Goal: Transaction & Acquisition: Purchase product/service

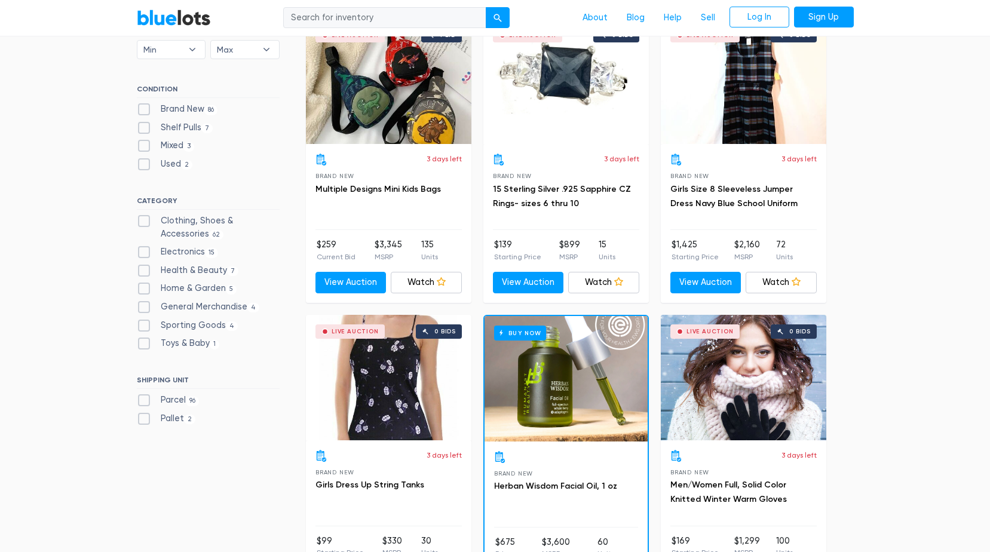
scroll to position [418, 0]
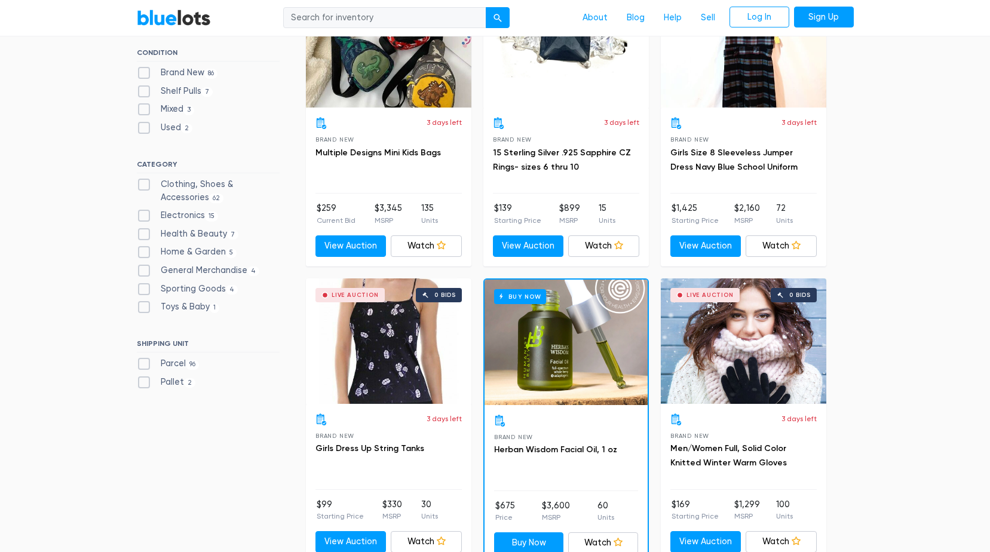
click at [144, 188] on label "Clothing, Shoes & Accessories 62" at bounding box center [208, 191] width 143 height 26
click at [144, 186] on Accessories"] "Clothing, Shoes & Accessories 62" at bounding box center [141, 182] width 8 height 8
checkbox Accessories"] "true"
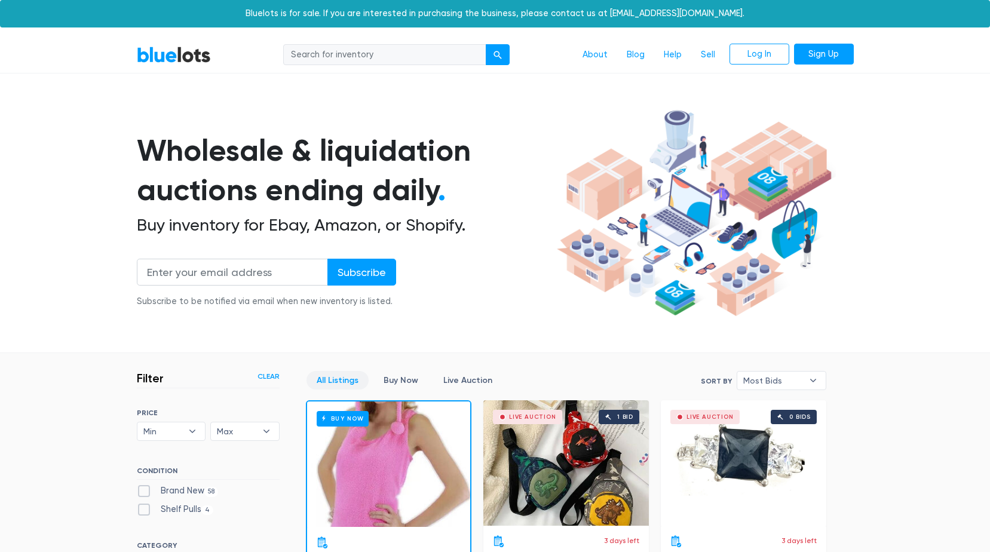
scroll to position [321, 0]
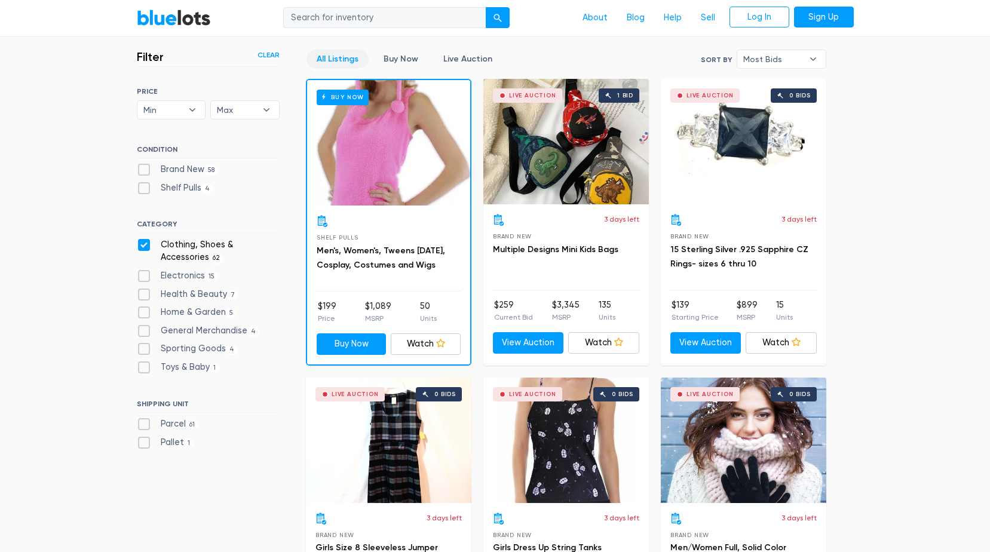
click at [563, 156] on div "Live Auction 1 bid" at bounding box center [566, 141] width 166 height 125
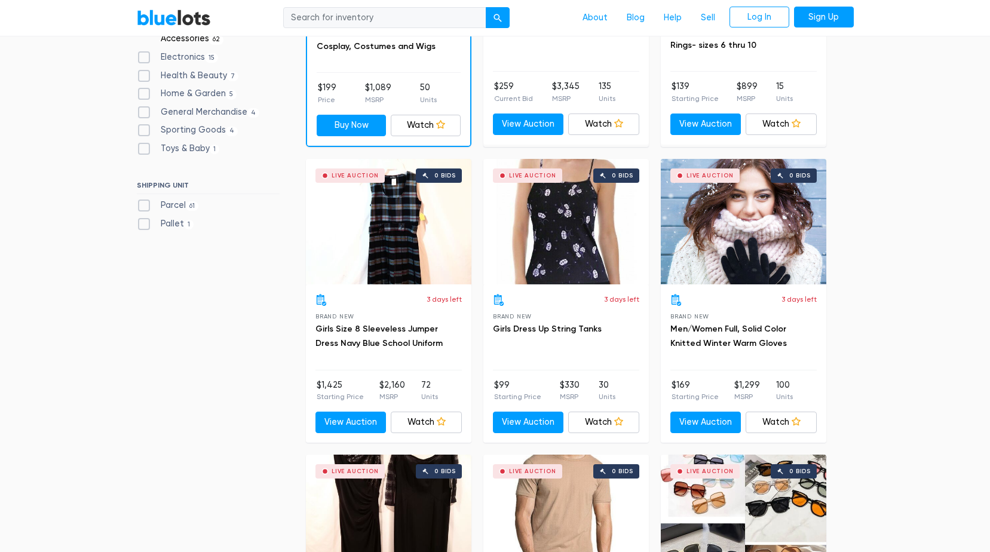
scroll to position [560, 0]
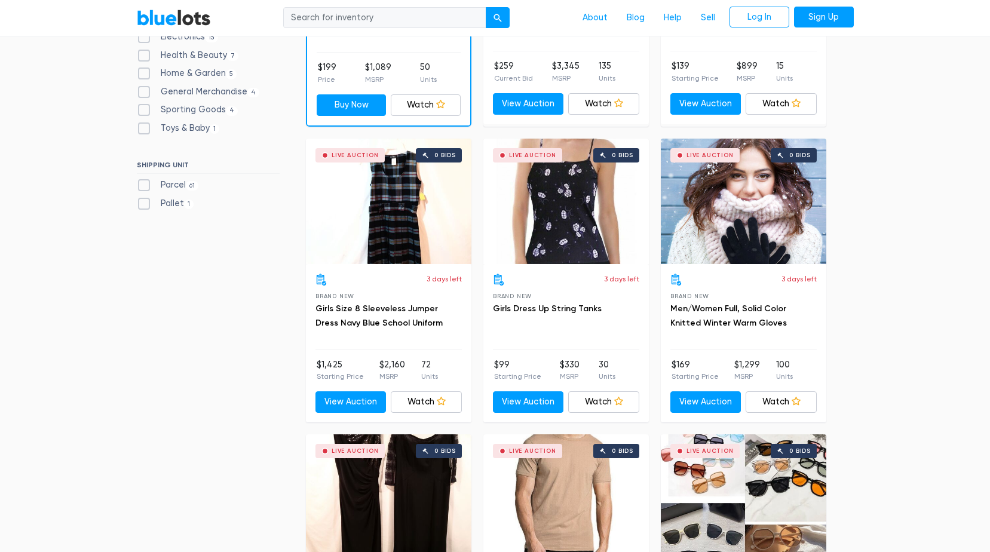
click at [407, 204] on div "Live Auction 0 bids" at bounding box center [389, 201] width 166 height 125
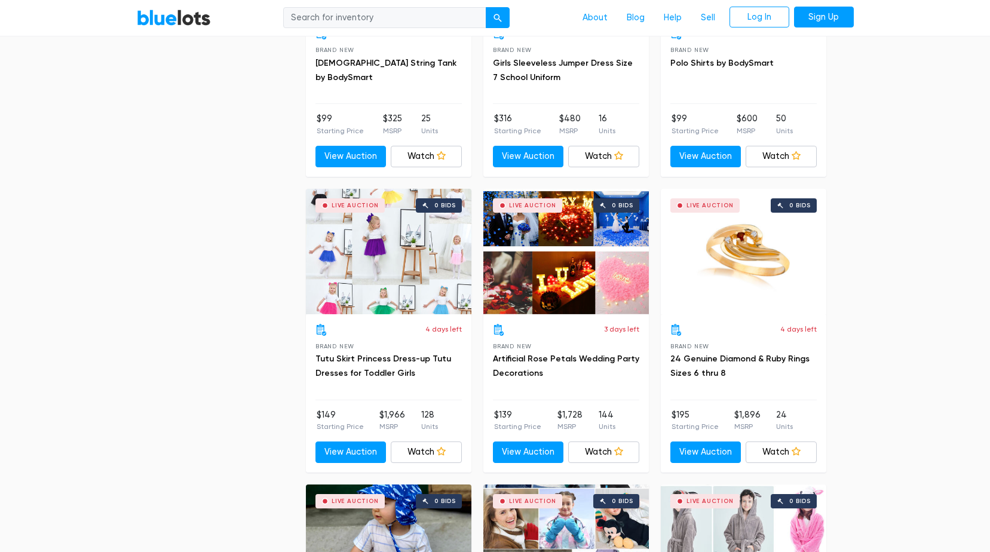
scroll to position [2054, 0]
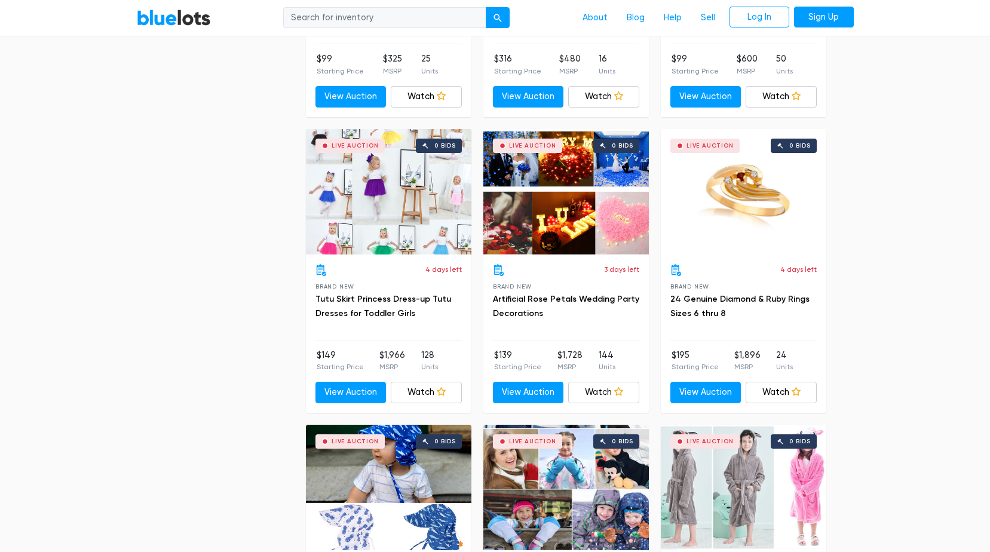
click at [427, 208] on div "Live Auction 0 bids" at bounding box center [389, 191] width 166 height 125
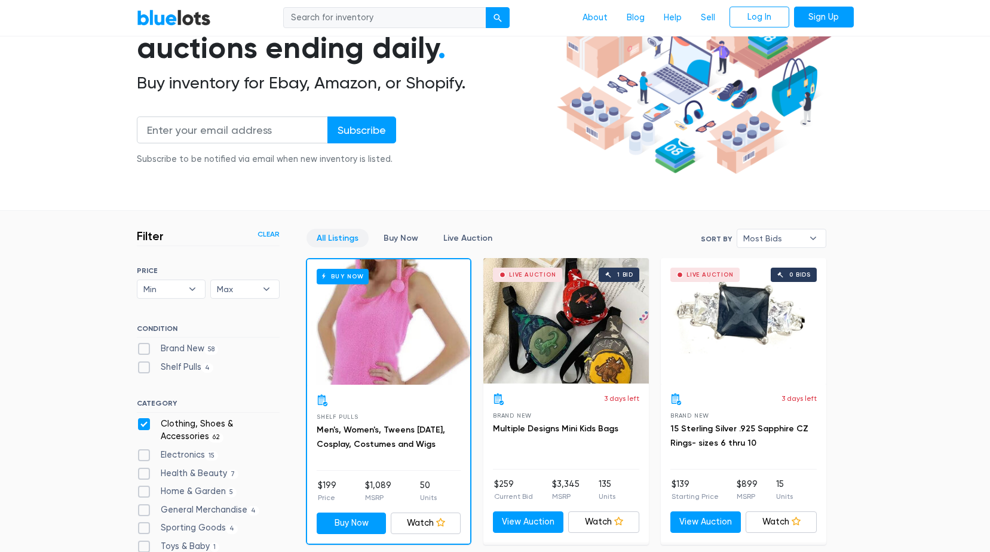
scroll to position [0, 0]
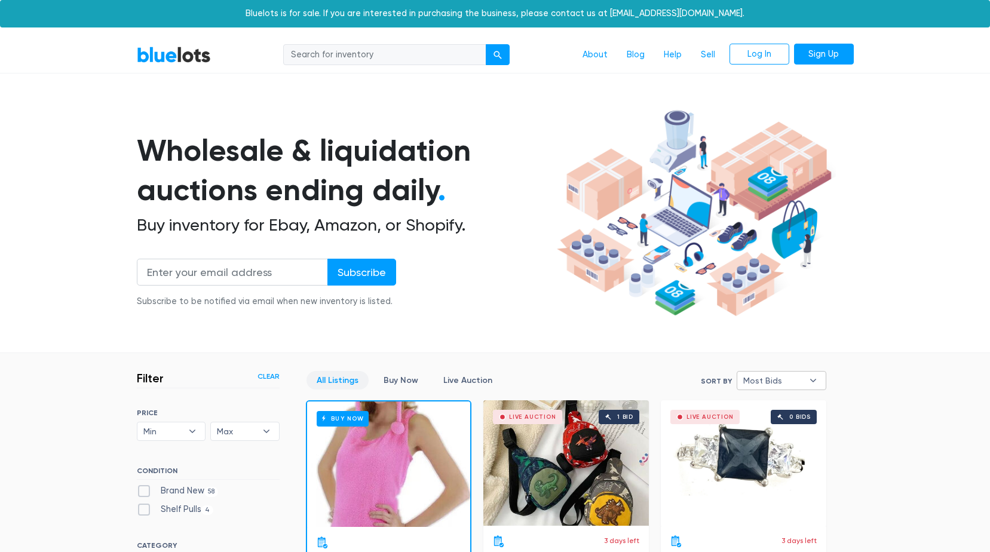
click at [789, 376] on span "Most Bids" at bounding box center [773, 381] width 60 height 18
click at [784, 455] on li "Lowest Price" at bounding box center [786, 461] width 93 height 19
select select "lowest_price"
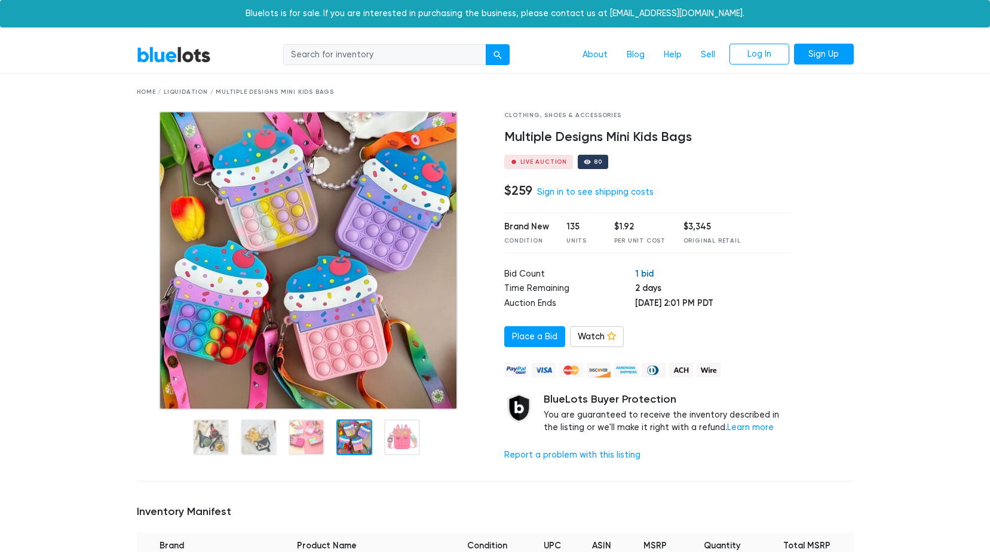
click at [635, 275] on link "1 bid" at bounding box center [644, 273] width 19 height 11
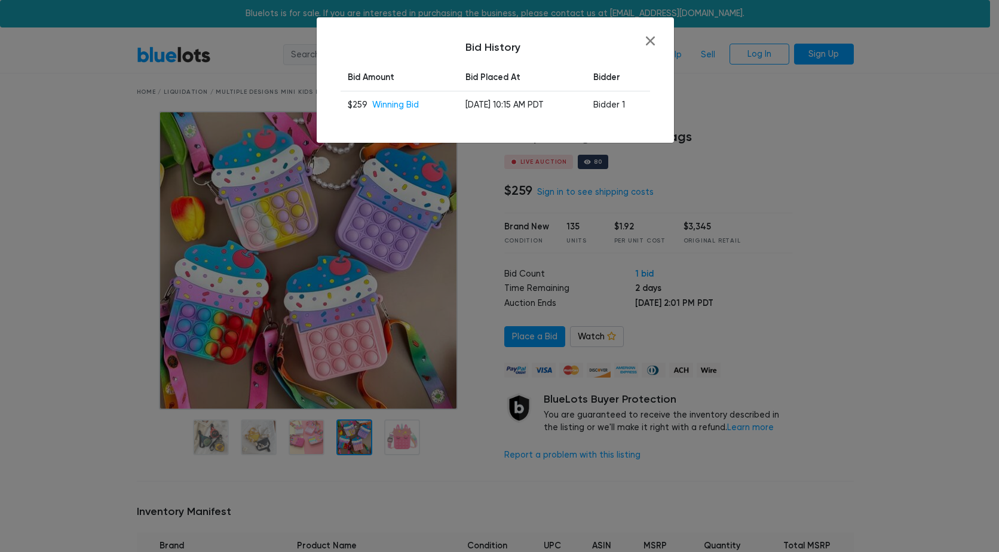
click at [648, 45] on h5 "Bid History" at bounding box center [495, 47] width 309 height 13
click at [648, 44] on button "button" at bounding box center [650, 40] width 9 height 9
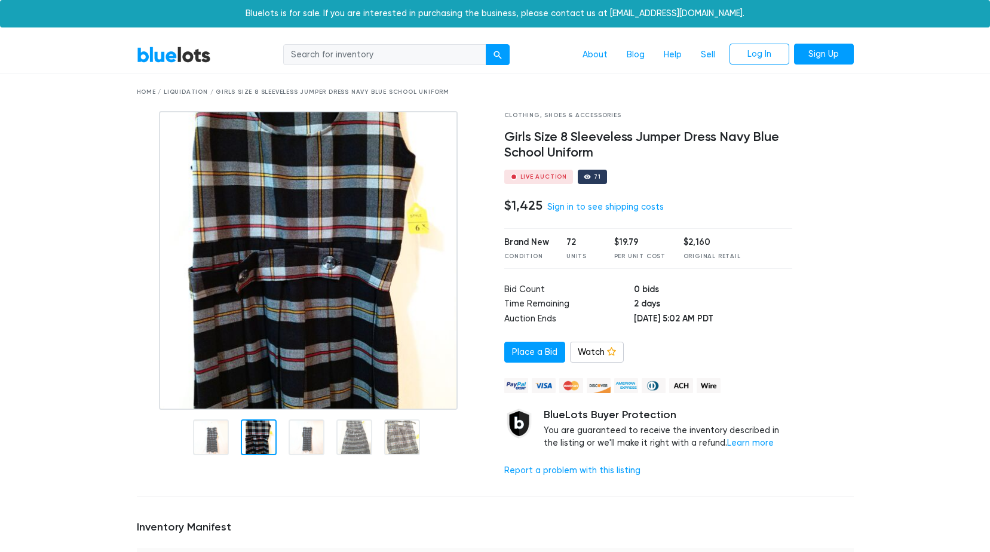
click at [247, 434] on div at bounding box center [259, 437] width 36 height 36
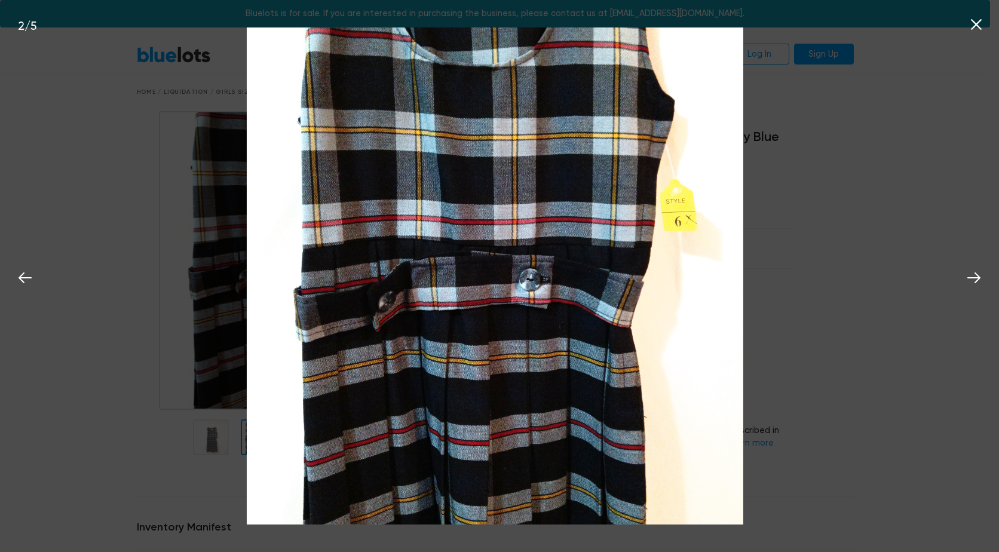
click at [119, 212] on div "2 / 5" at bounding box center [499, 276] width 999 height 552
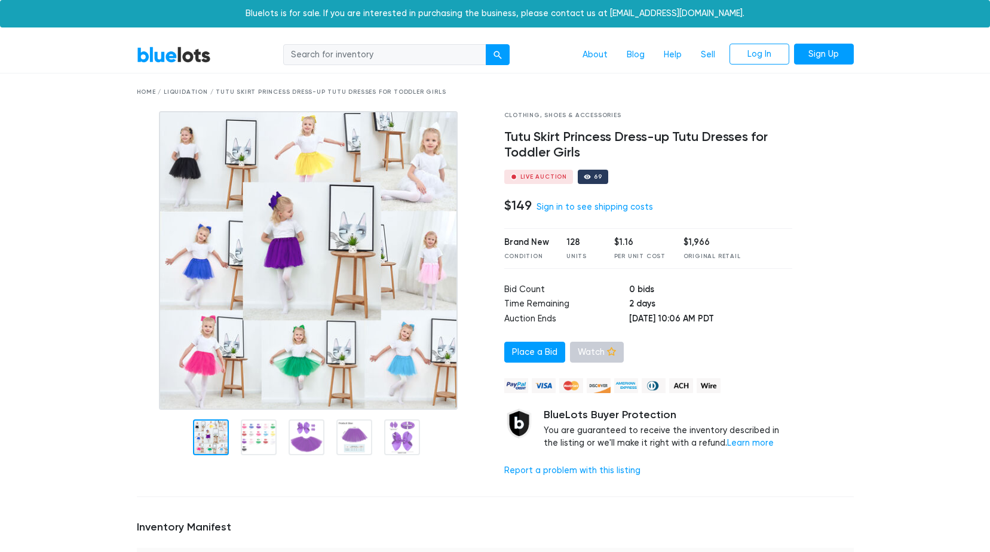
click at [591, 350] on link "Watch" at bounding box center [597, 353] width 54 height 22
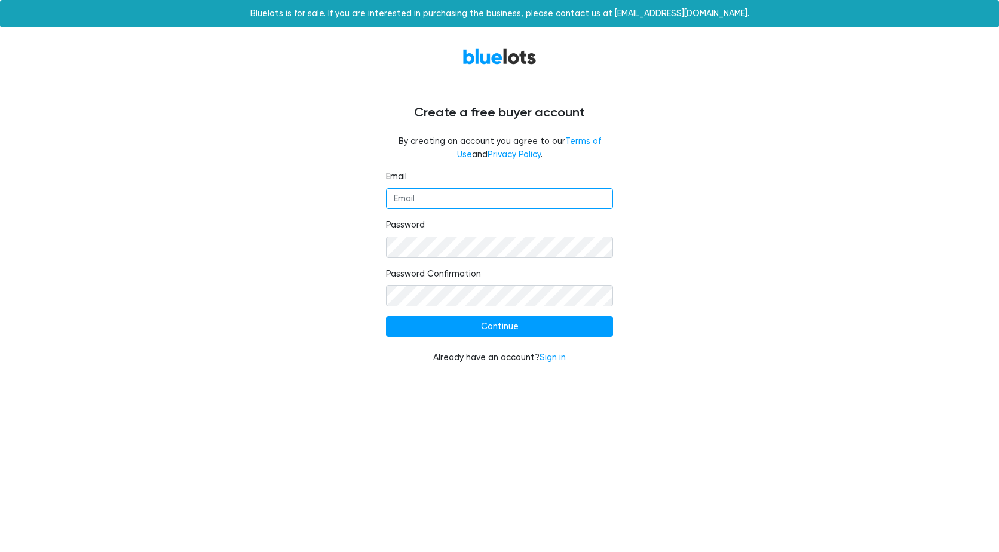
click at [505, 206] on input "Email" at bounding box center [499, 199] width 227 height 22
type input "thrsab13@yahoo.com"
click at [386, 316] on input "Continue" at bounding box center [499, 327] width 227 height 22
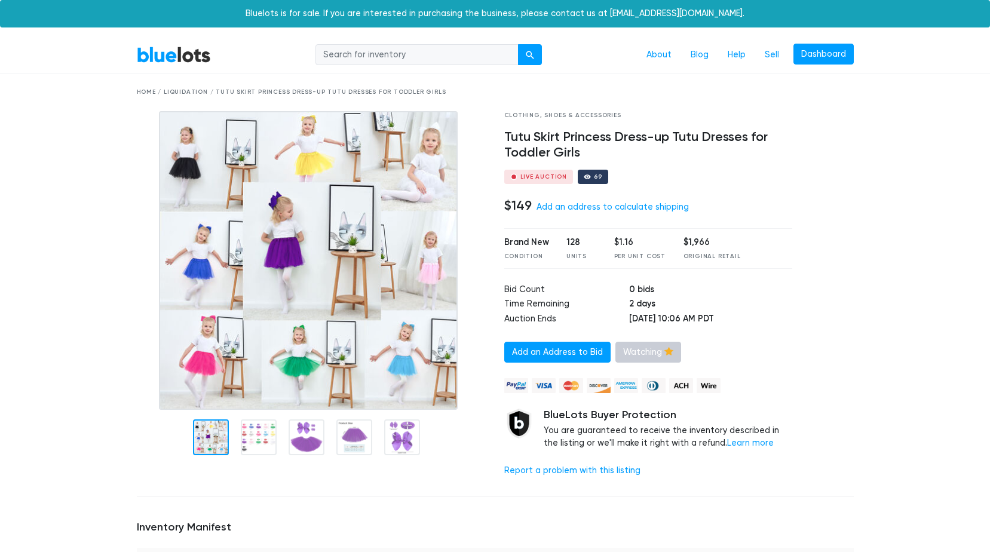
click at [640, 353] on link "Watching" at bounding box center [648, 353] width 66 height 22
click at [643, 352] on link "Watch" at bounding box center [642, 353] width 54 height 22
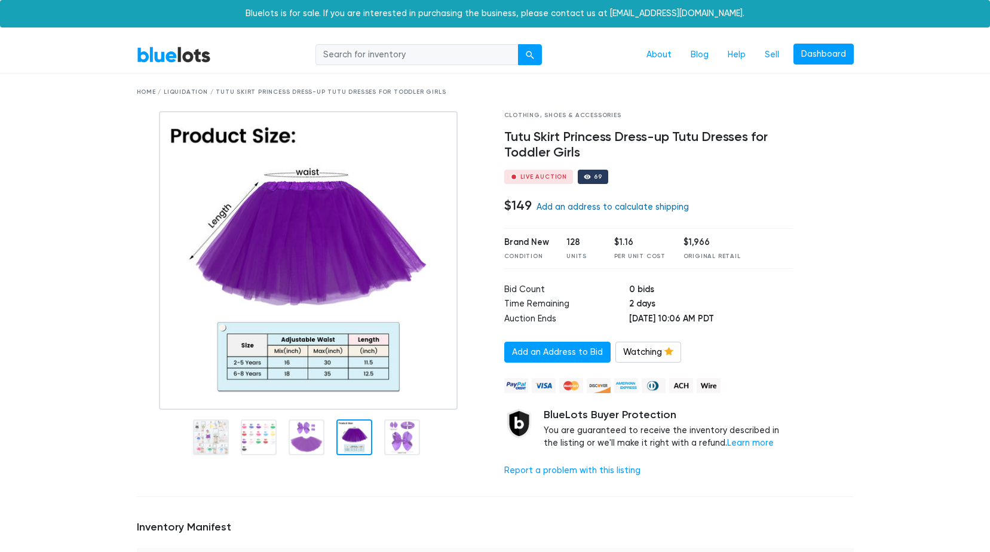
click at [575, 209] on link "Add an address to calculate shipping" at bounding box center [613, 207] width 152 height 10
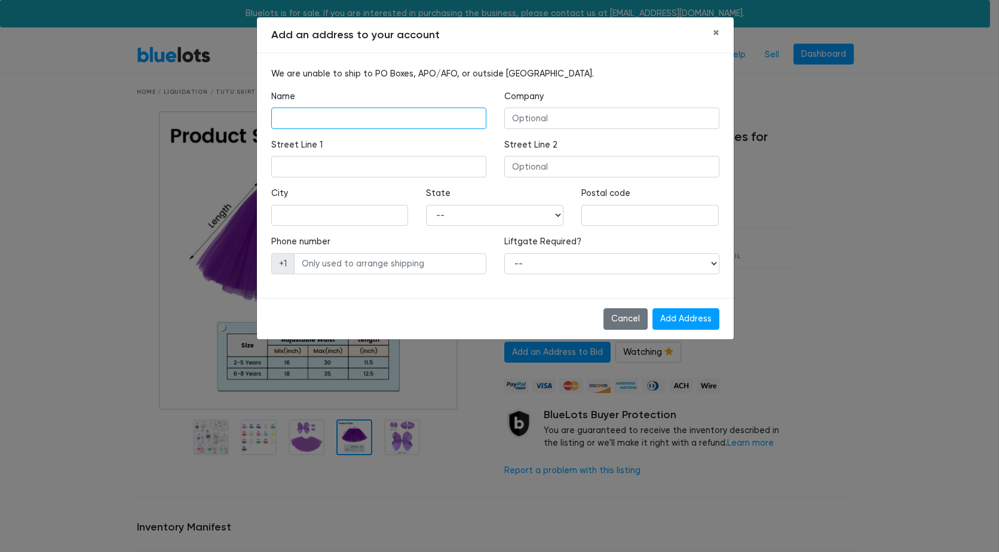
click at [395, 115] on input "text" at bounding box center [378, 119] width 215 height 22
type input "sabrina k smith"
type input "22449 East state highway 31"
type input "quinton"
select select "OK"
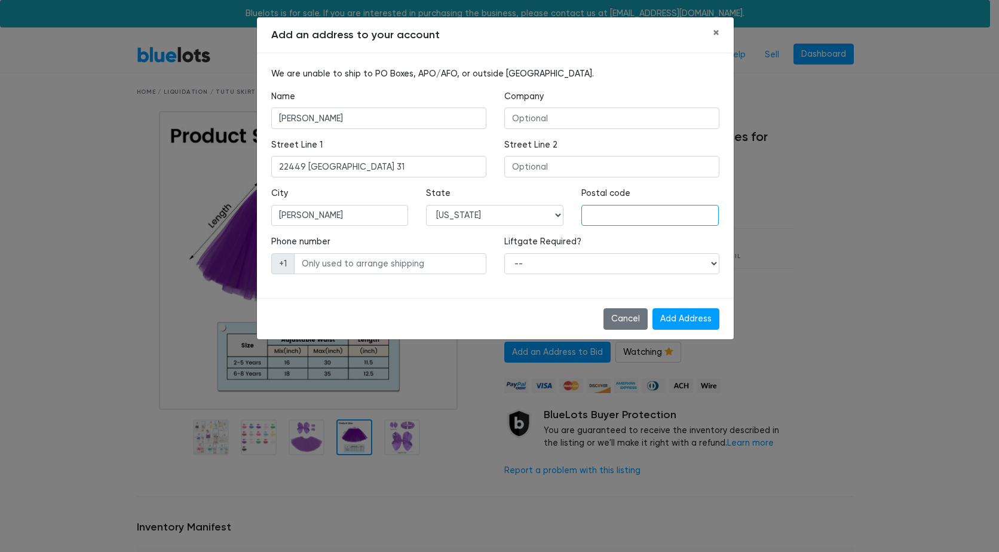
type input "74561"
type input "9188390842"
click at [428, 262] on input "9188390842" at bounding box center [390, 264] width 192 height 22
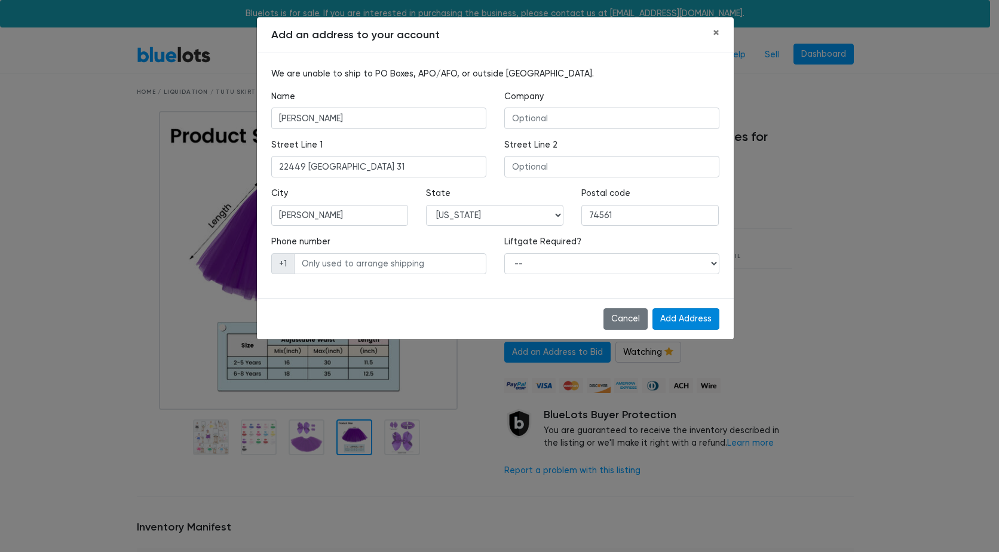
click at [697, 322] on input "Add Address" at bounding box center [685, 319] width 67 height 22
click at [334, 263] on input "text" at bounding box center [390, 264] width 192 height 22
type input "9184136848"
click at [652, 308] on input "Add Address" at bounding box center [685, 319] width 67 height 22
click at [593, 263] on select "-- Yes No" at bounding box center [611, 264] width 215 height 22
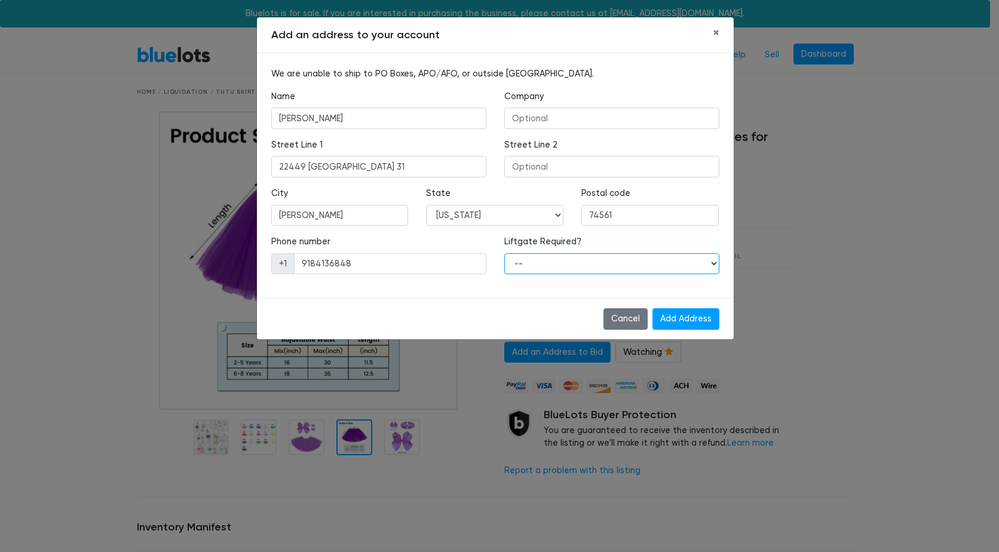
select select "1"
click at [504, 253] on select "-- Yes No" at bounding box center [611, 264] width 215 height 22
click at [682, 323] on input "Add Address" at bounding box center [685, 319] width 67 height 22
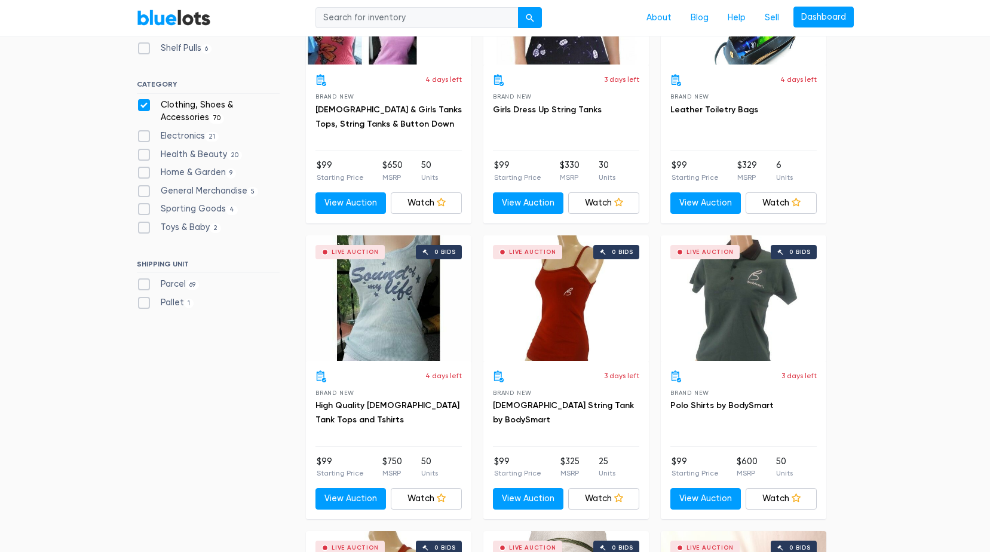
scroll to position [501, 0]
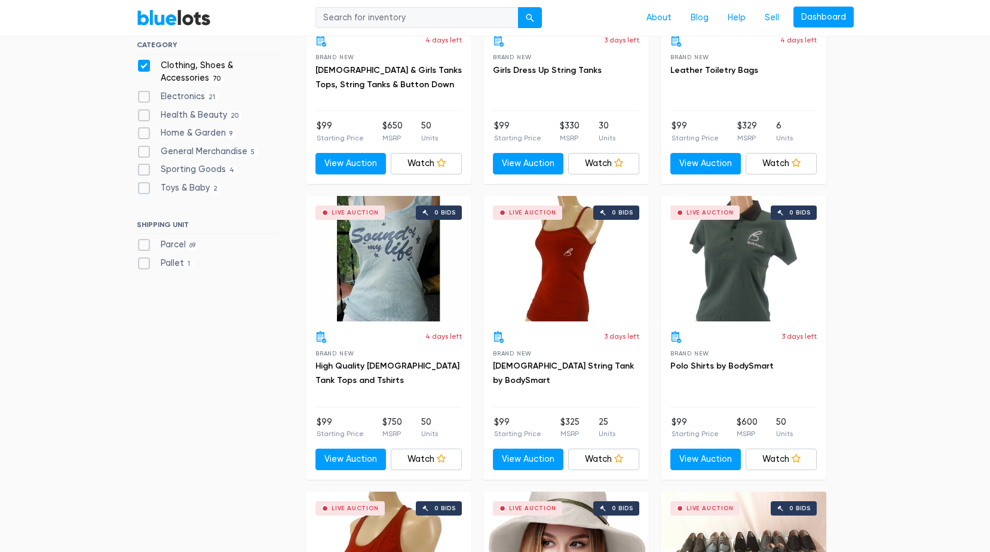
click at [405, 278] on div "Live Auction 0 bids" at bounding box center [389, 258] width 166 height 125
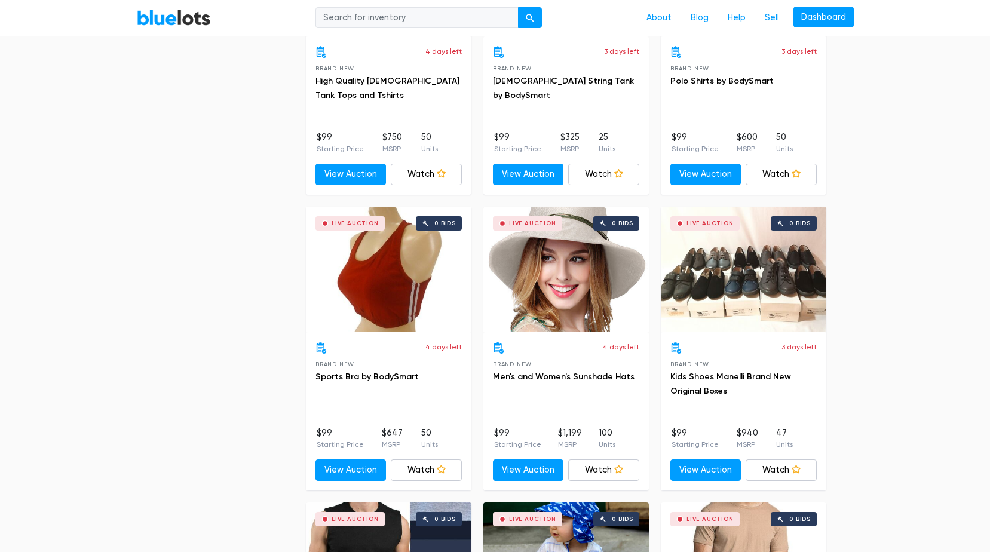
scroll to position [919, 0]
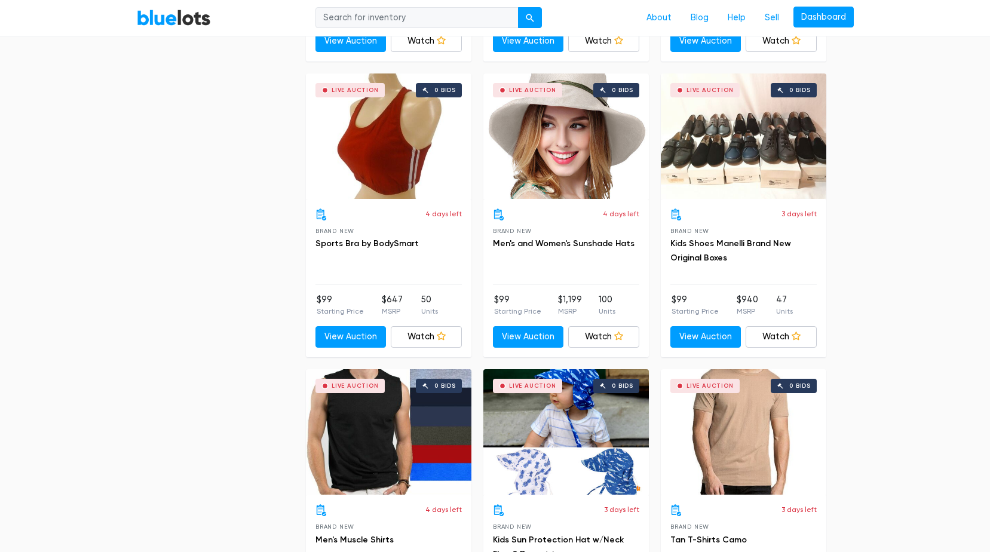
click at [734, 152] on div "Live Auction 0 bids" at bounding box center [744, 135] width 166 height 125
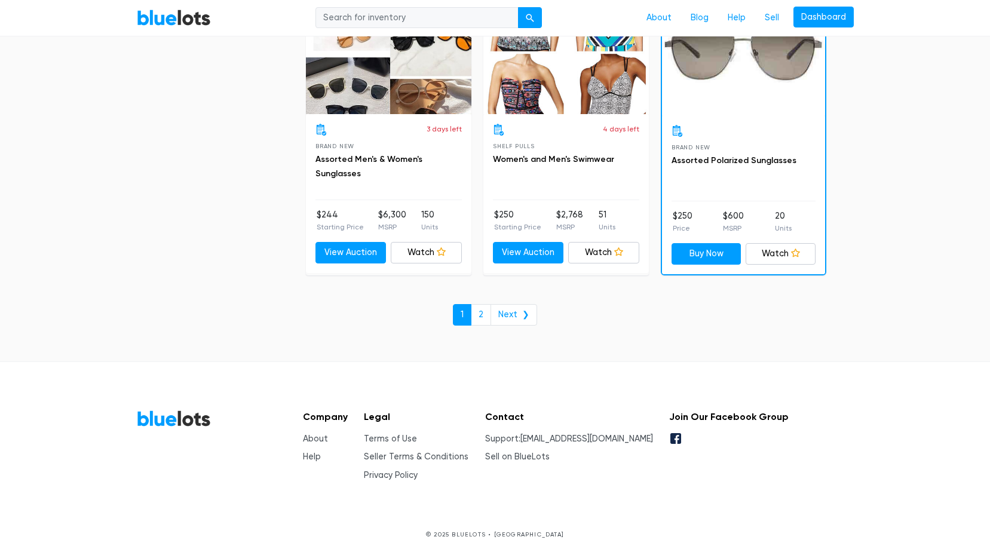
scroll to position [4564, 0]
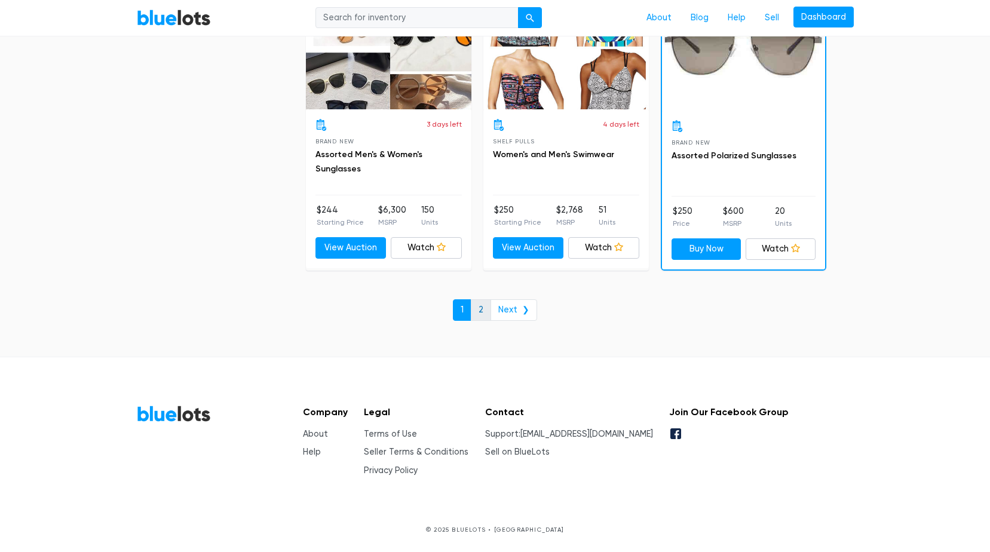
click at [491, 311] on link "2" at bounding box center [481, 310] width 20 height 22
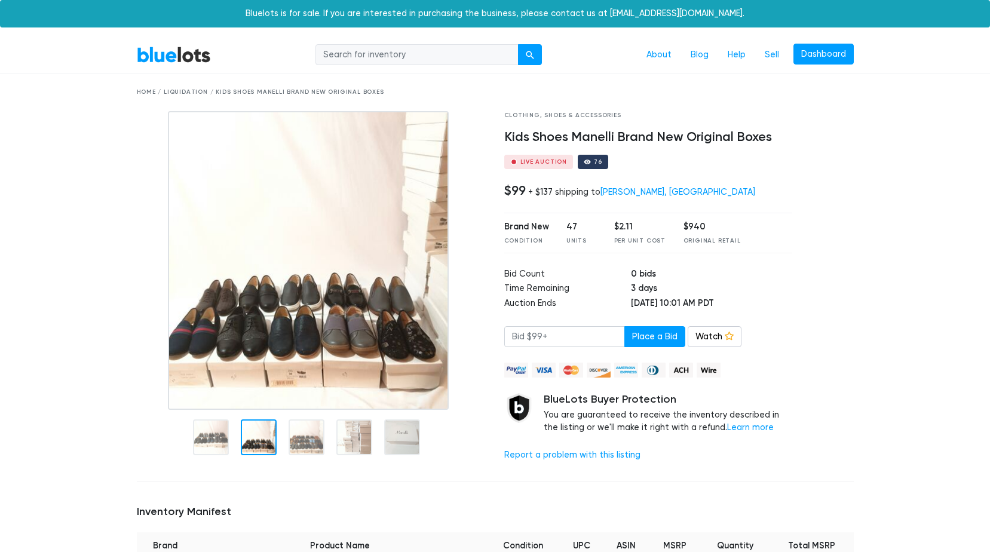
click at [273, 429] on div at bounding box center [259, 437] width 36 height 36
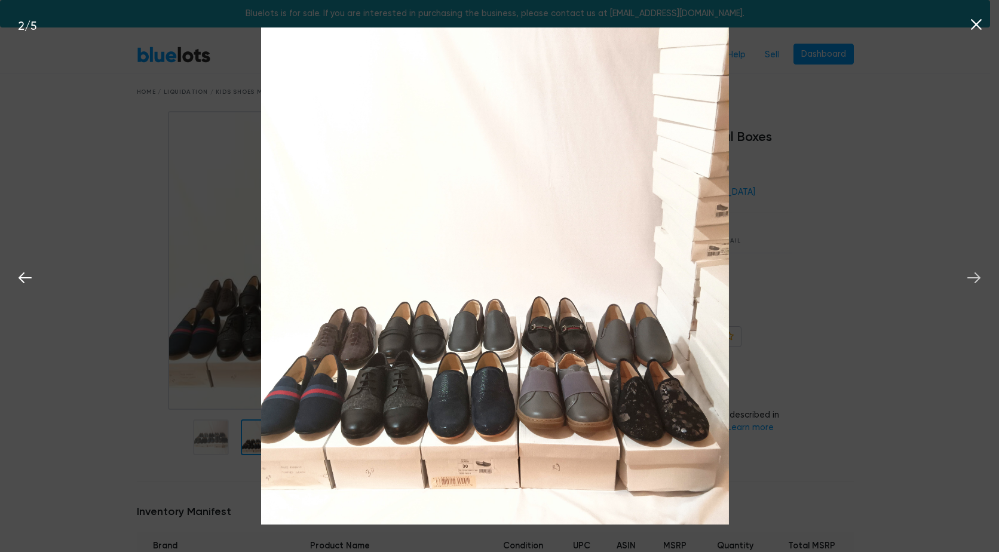
click at [979, 274] on icon at bounding box center [974, 278] width 18 height 18
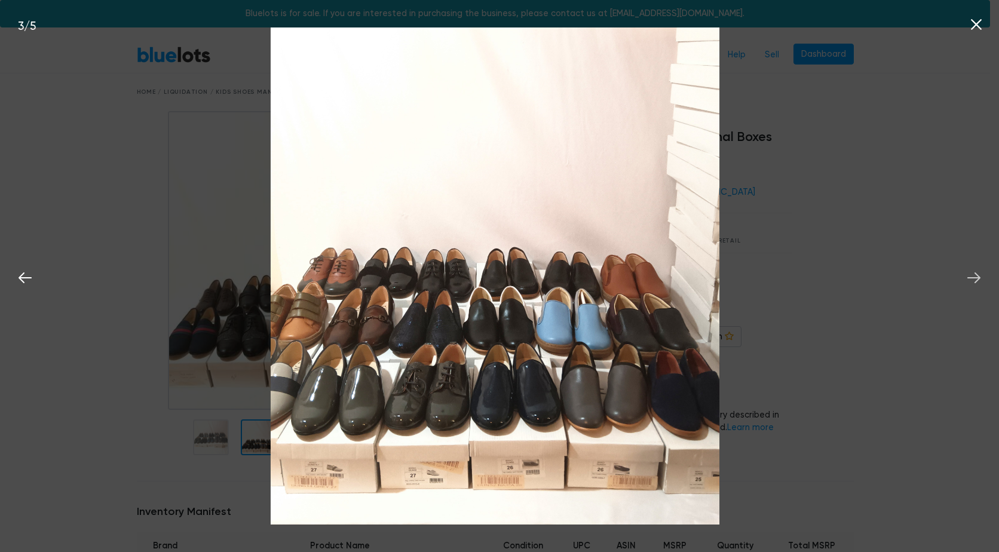
click at [979, 274] on icon at bounding box center [974, 278] width 18 height 18
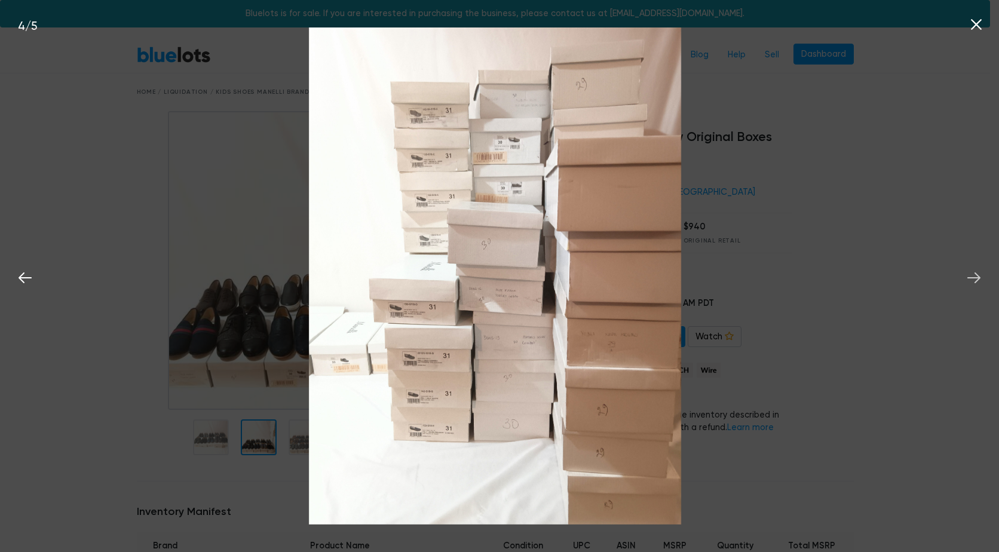
click at [979, 274] on icon at bounding box center [974, 278] width 18 height 18
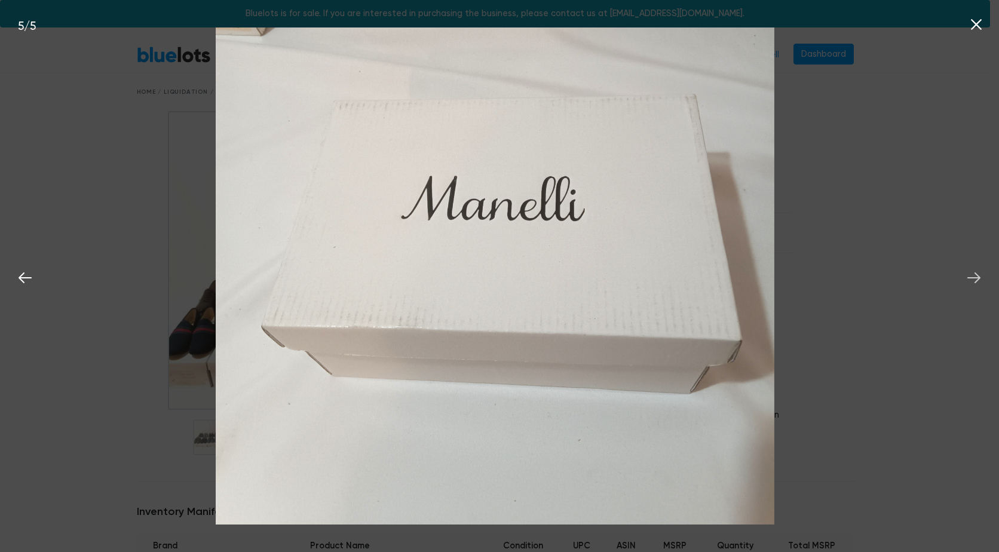
click at [979, 274] on icon at bounding box center [974, 278] width 18 height 18
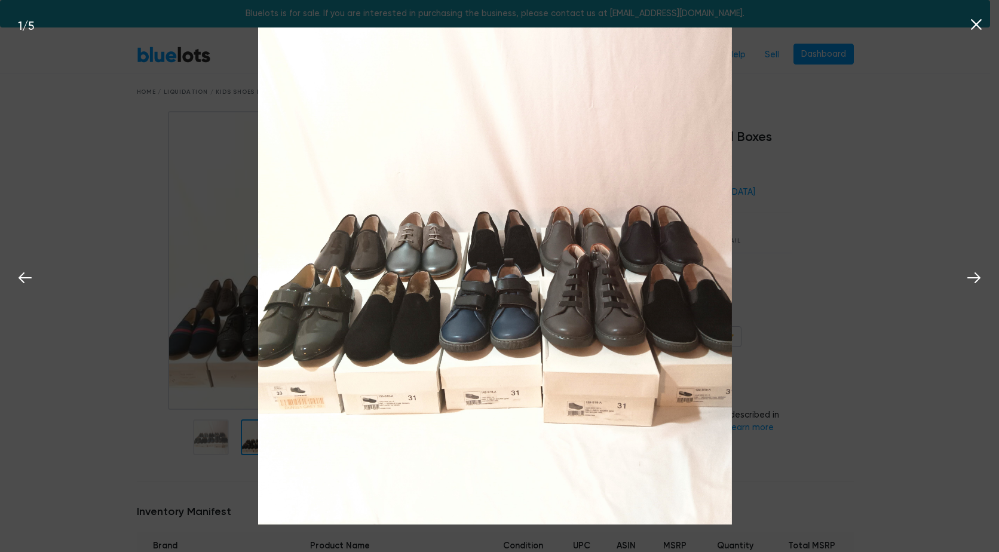
click at [925, 222] on div "1 / 5" at bounding box center [499, 276] width 999 height 552
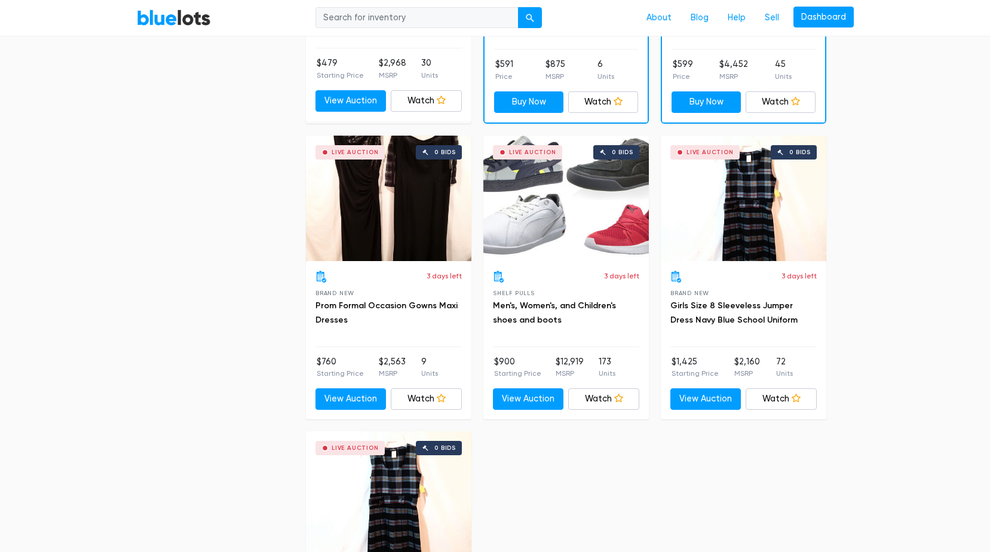
scroll to position [1972, 0]
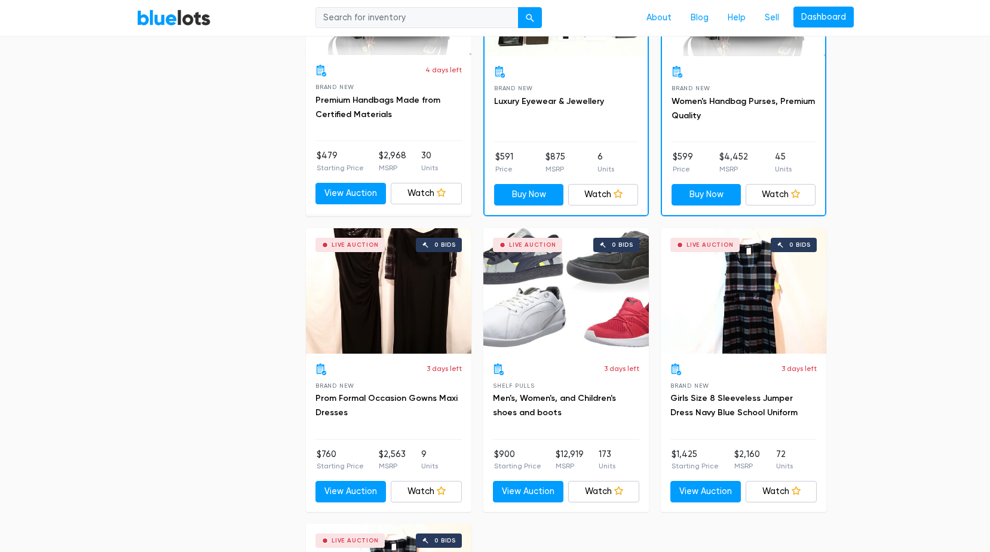
click at [510, 303] on div "Live Auction 0 bids" at bounding box center [566, 290] width 166 height 125
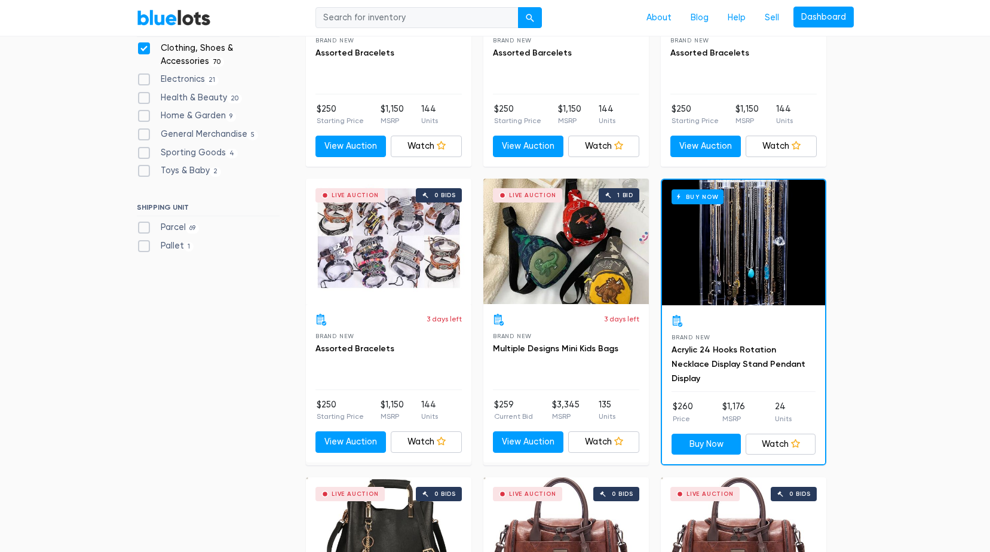
scroll to position [0, 0]
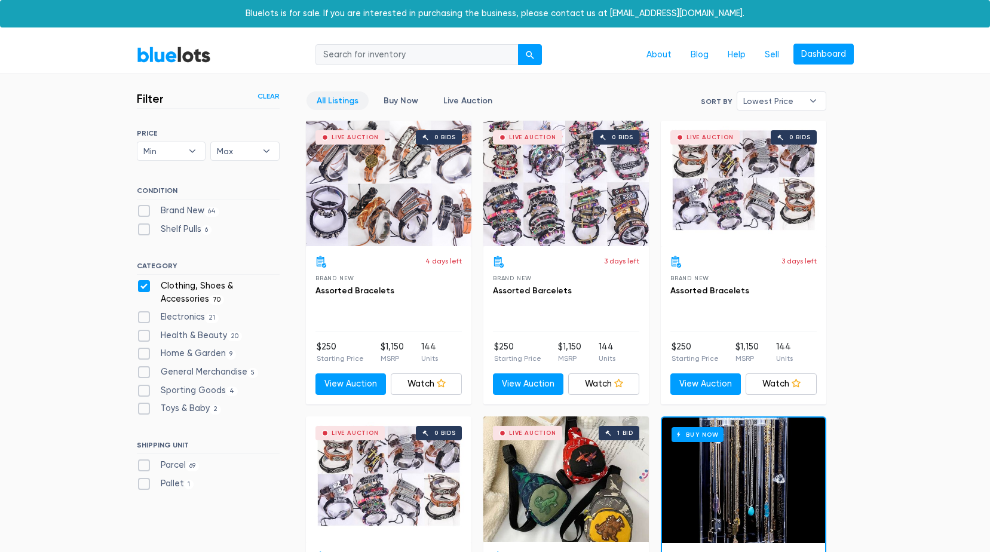
click at [149, 412] on label "Toys & Baby 2" at bounding box center [179, 408] width 85 height 13
click at [145, 410] on Baby"] "Toys & Baby 2" at bounding box center [141, 406] width 8 height 8
checkbox Baby"] "true"
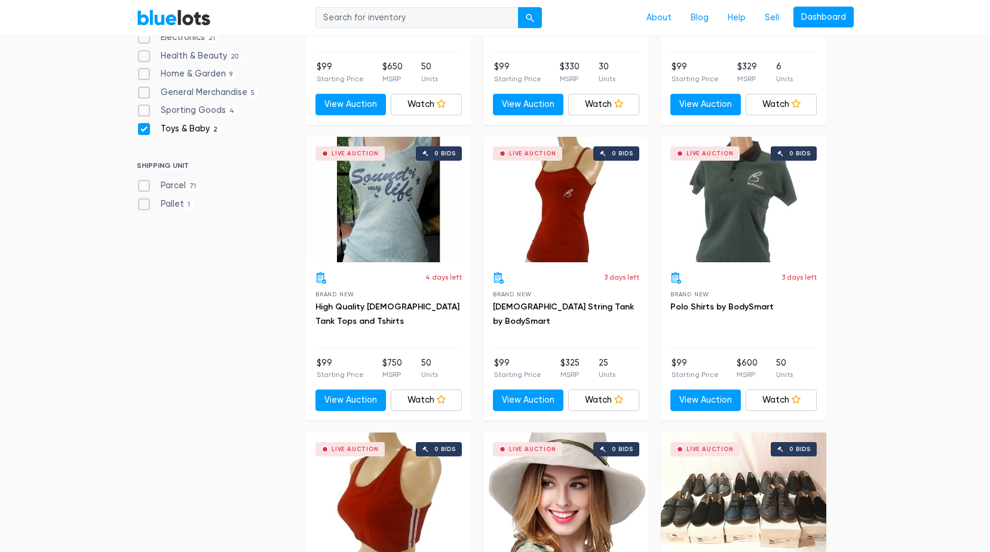
scroll to position [441, 0]
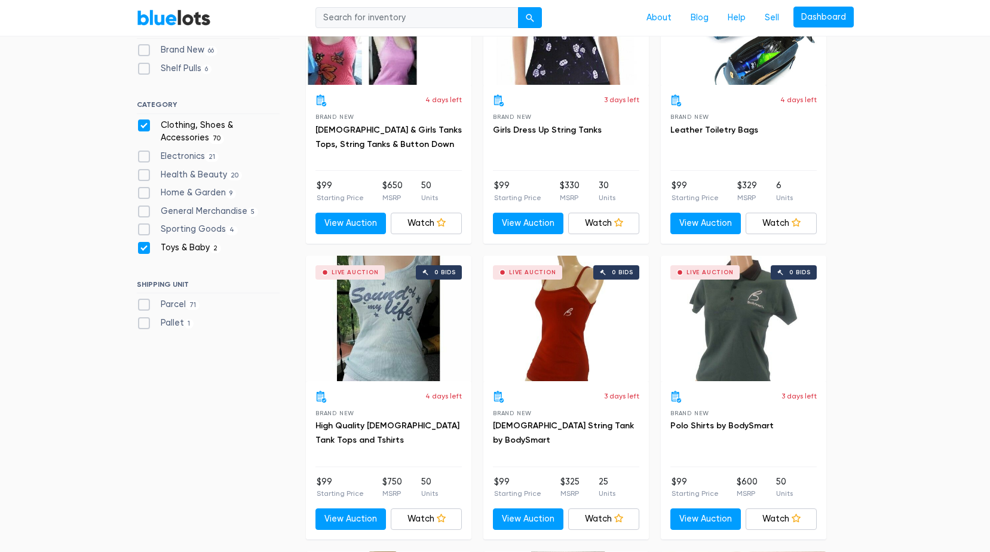
click at [143, 122] on label "Clothing, Shoes & Accessories 70" at bounding box center [208, 132] width 143 height 26
click at [143, 122] on Accessories"] "Clothing, Shoes & Accessories 70" at bounding box center [141, 123] width 8 height 8
checkbox Accessories"] "false"
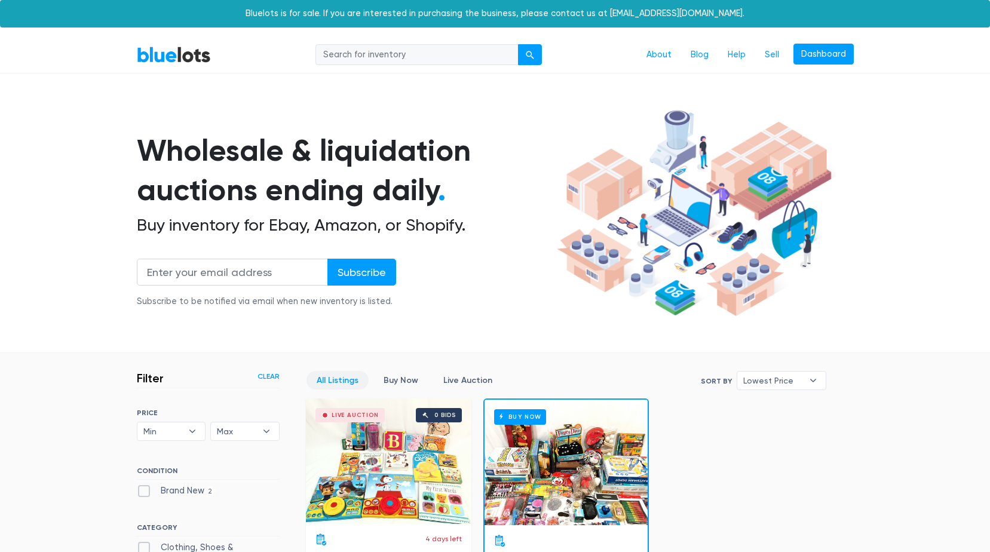
scroll to position [321, 0]
